Goal: Complete application form: Complete application form

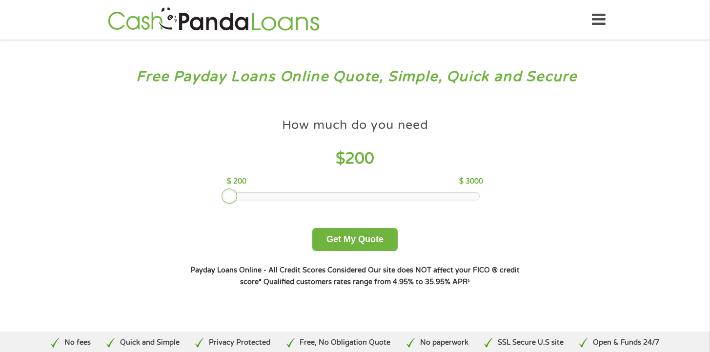
drag, startPoint x: 306, startPoint y: 197, endPoint x: 238, endPoint y: 195, distance: 67.9
click at [238, 195] on div at bounding box center [355, 196] width 248 height 7
click at [351, 242] on button "Get My Quote" at bounding box center [354, 239] width 85 height 23
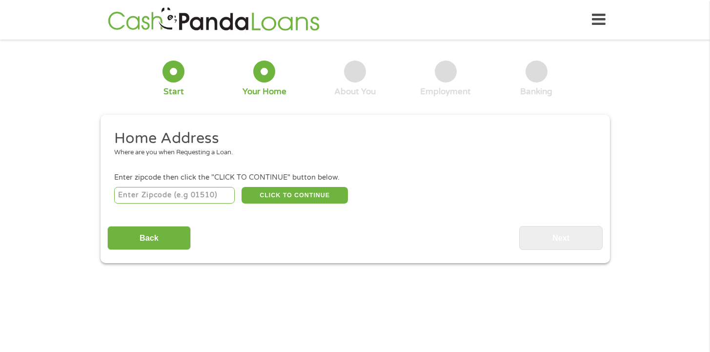
click at [200, 195] on input "number" at bounding box center [174, 195] width 121 height 17
type input "27707"
select select "[US_STATE]"
click at [280, 197] on button "CLICK TO CONTINUE" at bounding box center [295, 195] width 106 height 17
type input "27707"
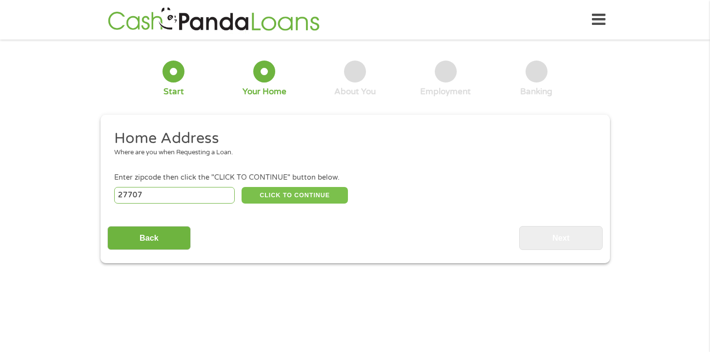
type input "[GEOGRAPHIC_DATA]"
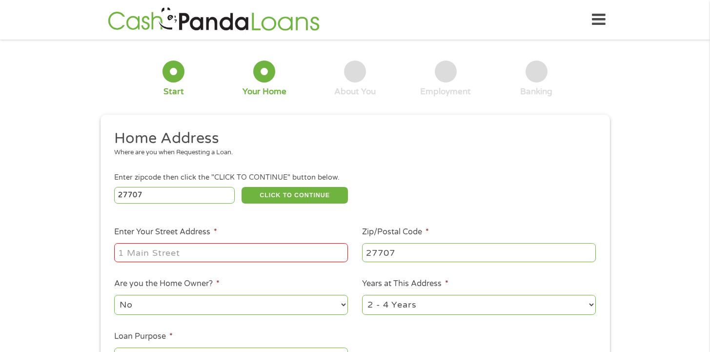
click at [205, 258] on input "Enter Your Street Address *" at bounding box center [231, 252] width 234 height 19
type input "2009 Snow Crest Trl"
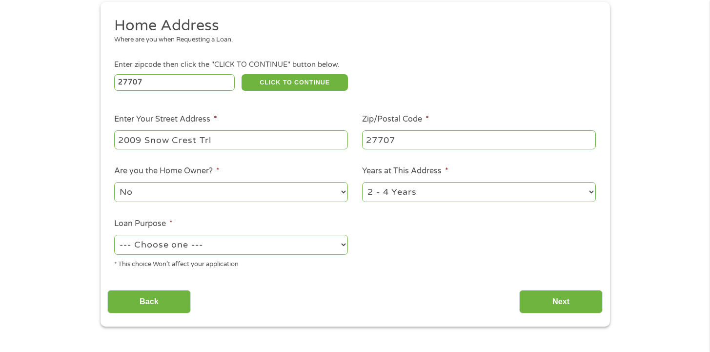
scroll to position [113, 0]
click at [230, 249] on select "--- Choose one --- Pay Bills Debt Consolidation Home Improvement Major Purchase…" at bounding box center [231, 244] width 234 height 20
select select "shorttermcash"
click at [114, 235] on select "--- Choose one --- Pay Bills Debt Consolidation Home Improvement Major Purchase…" at bounding box center [231, 244] width 234 height 20
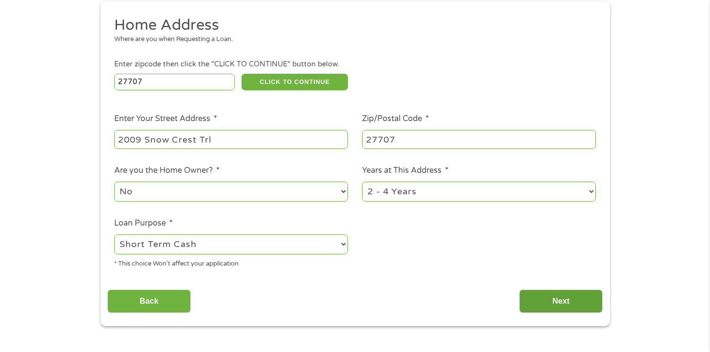
click at [535, 300] on input "Next" at bounding box center [560, 301] width 83 height 24
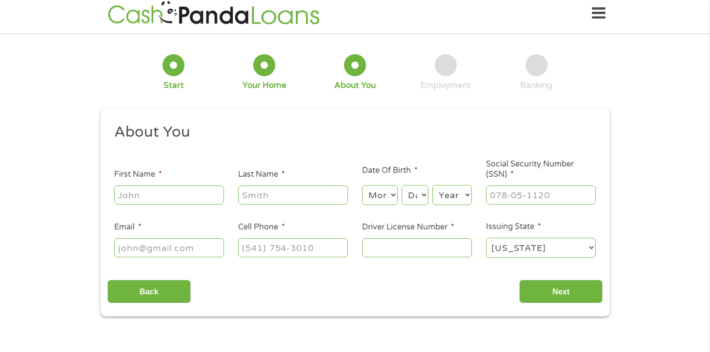
scroll to position [0, 0]
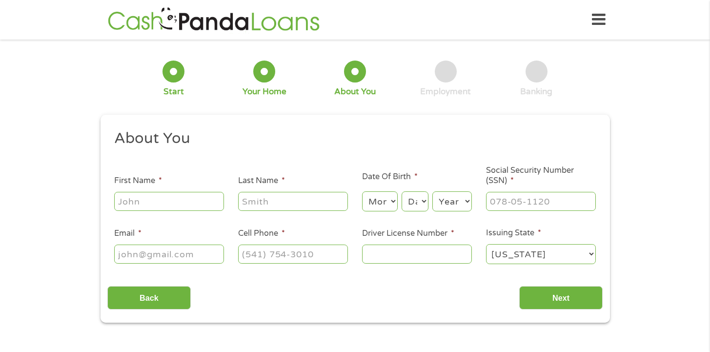
click at [164, 204] on input "First Name *" at bounding box center [169, 201] width 110 height 19
type input "[PERSON_NAME]"
type input "[EMAIL_ADDRESS][DOMAIN_NAME]"
type input "[PHONE_NUMBER]"
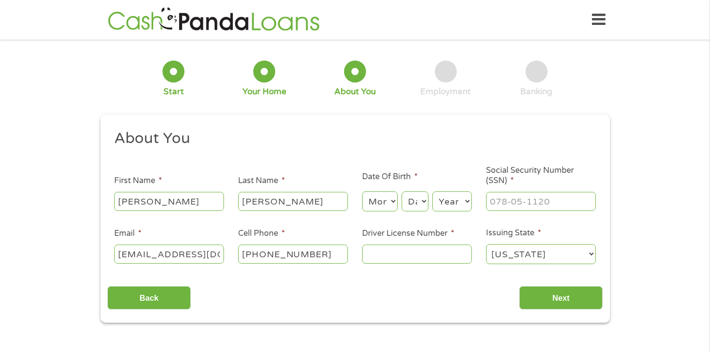
click at [387, 203] on select "Month 1 2 3 4 5 6 7 8 9 10 11 12" at bounding box center [380, 201] width 36 height 20
select select "9"
click at [362, 192] on select "Month 1 2 3 4 5 6 7 8 9 10 11 12" at bounding box center [380, 201] width 36 height 20
click at [418, 196] on select "Day 1 2 3 4 5 6 7 8 9 10 11 12 13 14 15 16 17 18 19 20 21 22 23 24 25 26 27 28 …" at bounding box center [415, 201] width 26 height 20
select select "13"
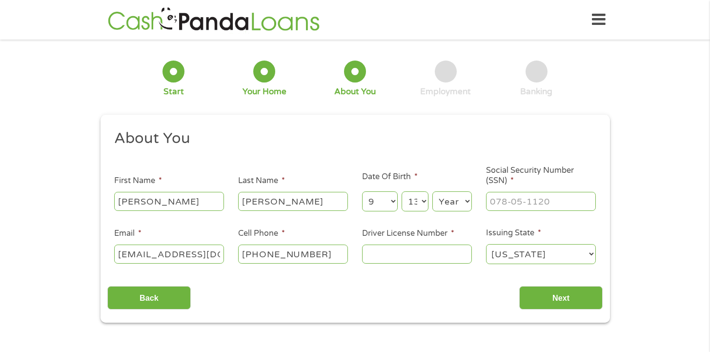
click at [402, 192] on select "Day 1 2 3 4 5 6 7 8 9 10 11 12 13 14 15 16 17 18 19 20 21 22 23 24 25 26 27 28 …" at bounding box center [415, 201] width 26 height 20
click at [446, 207] on select "Year [DATE] 2006 2005 2004 2003 2002 2001 2000 1999 1998 1997 1996 1995 1994 19…" at bounding box center [452, 201] width 40 height 20
select select "1995"
click at [432, 192] on select "Year [DATE] 2006 2005 2004 2003 2002 2001 2000 1999 1998 1997 1996 1995 1994 19…" at bounding box center [452, 201] width 40 height 20
click at [514, 210] on input "___-__-____" at bounding box center [541, 201] width 110 height 19
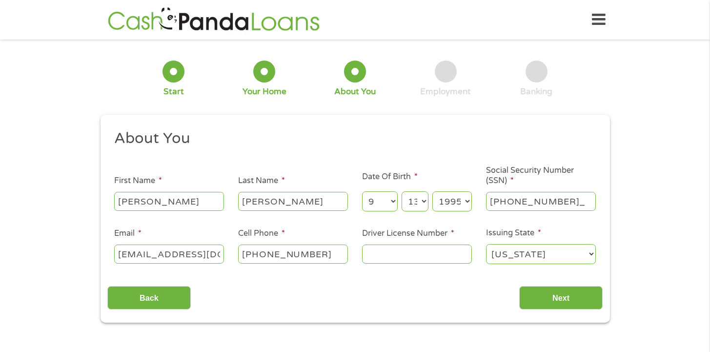
type input "259-93-3764"
click at [410, 255] on input "Driver License Number *" at bounding box center [417, 254] width 110 height 19
type input "000047273424"
click at [548, 292] on input "Next" at bounding box center [560, 298] width 83 height 24
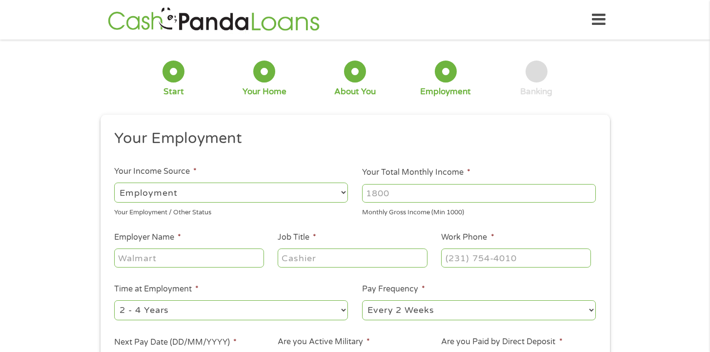
scroll to position [4, 4]
click at [410, 195] on input "Your Total Monthly Income *" at bounding box center [479, 193] width 234 height 19
type input "49200"
click at [208, 263] on input "Employer Name *" at bounding box center [188, 257] width 149 height 19
type input "Voyager Academy"
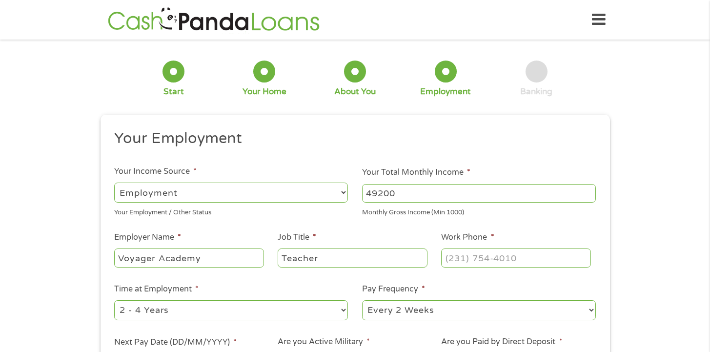
type input "Teacher"
type input "[PHONE_NUMBER]"
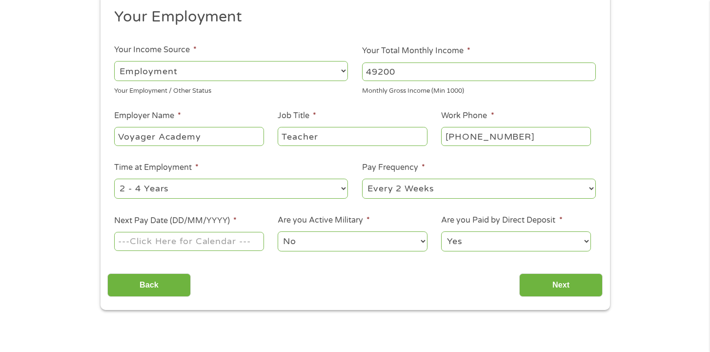
scroll to position [122, 0]
click at [424, 193] on select "--- Choose one --- Every 2 Weeks Every Week Monthly Semi-Monthly" at bounding box center [479, 188] width 234 height 20
select select "monthly"
click at [362, 178] on select "--- Choose one --- Every 2 Weeks Every Week Monthly Semi-Monthly" at bounding box center [479, 188] width 234 height 20
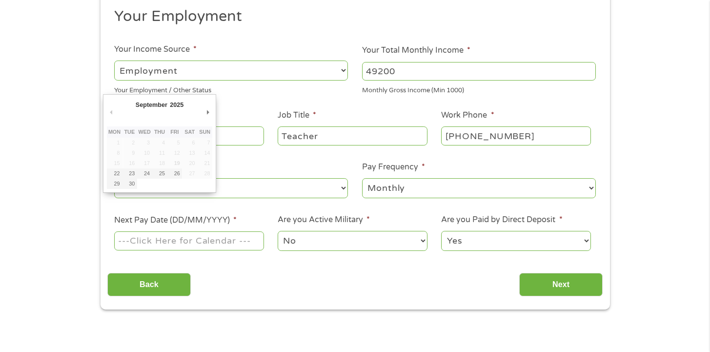
click at [231, 242] on input "Next Pay Date (DD/MM/YYYY) *" at bounding box center [188, 240] width 149 height 19
type input "[DATE]"
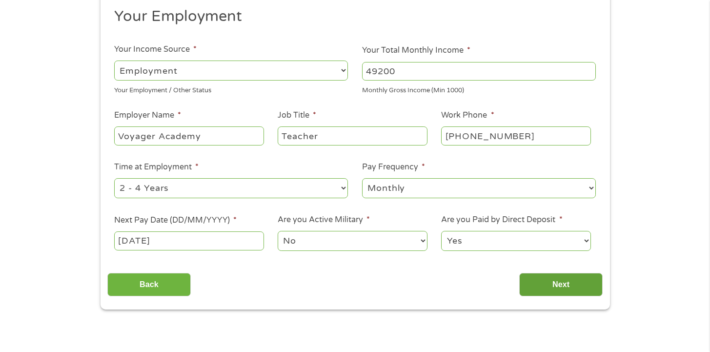
click at [551, 283] on input "Next" at bounding box center [560, 285] width 83 height 24
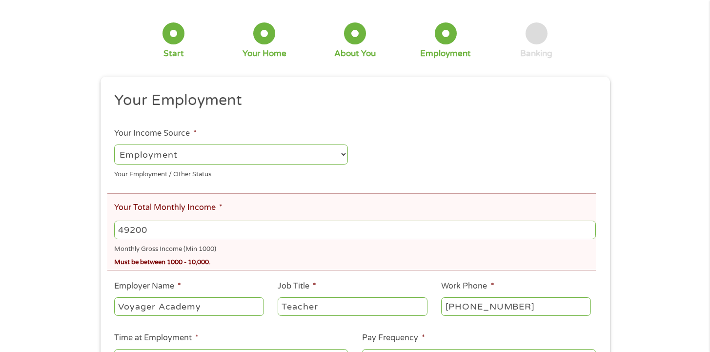
scroll to position [146, 0]
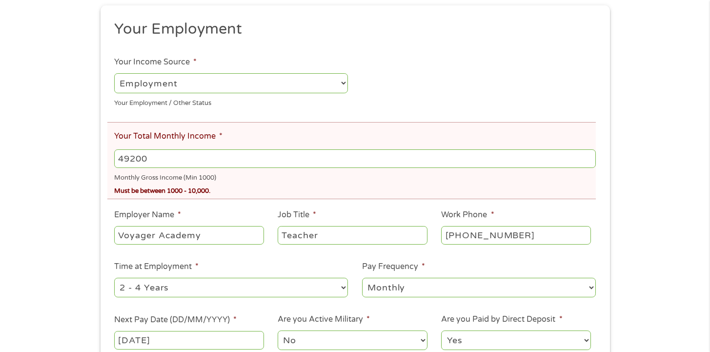
click at [158, 157] on input "49200" at bounding box center [354, 158] width 481 height 19
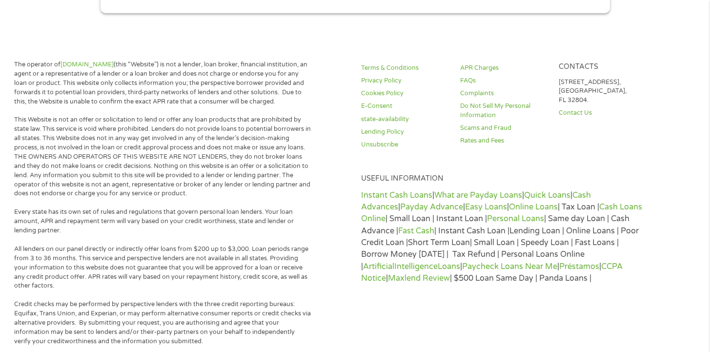
scroll to position [541, 0]
type input "4920"
